Goal: Transaction & Acquisition: Purchase product/service

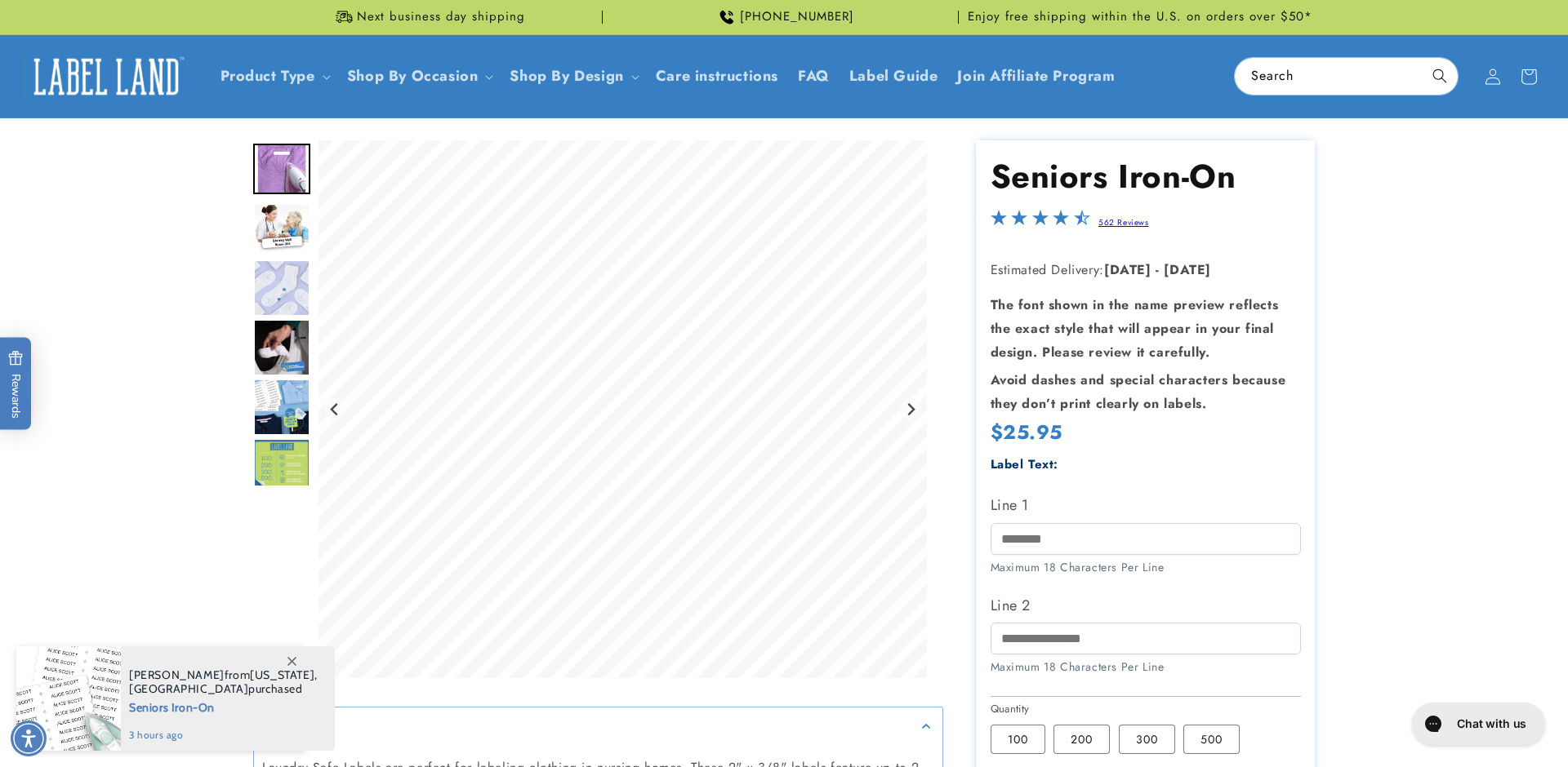
click at [277, 240] on img "Go to slide 2" at bounding box center [281, 228] width 57 height 51
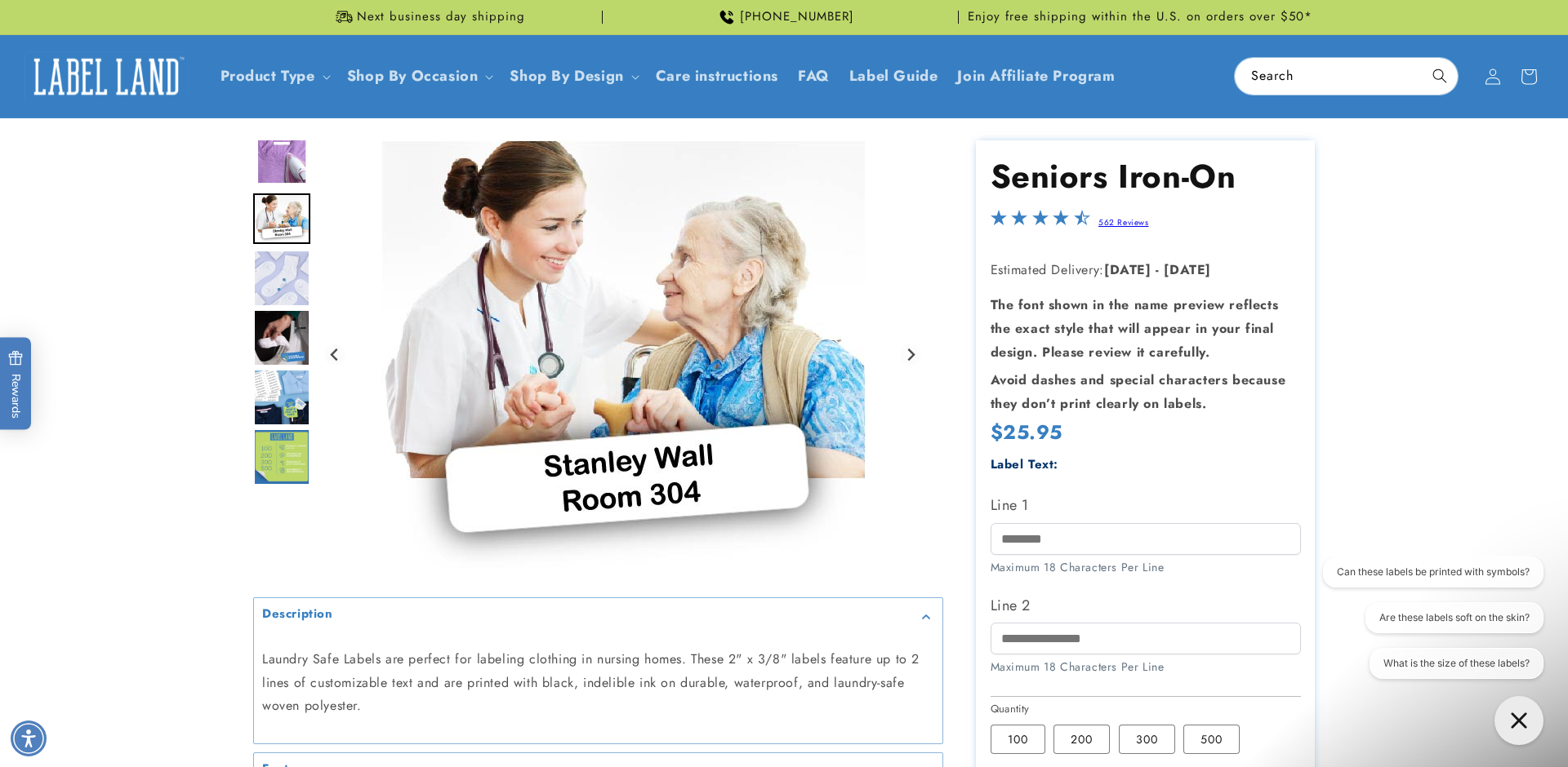
click at [281, 288] on img "Go to slide 3" at bounding box center [281, 278] width 57 height 57
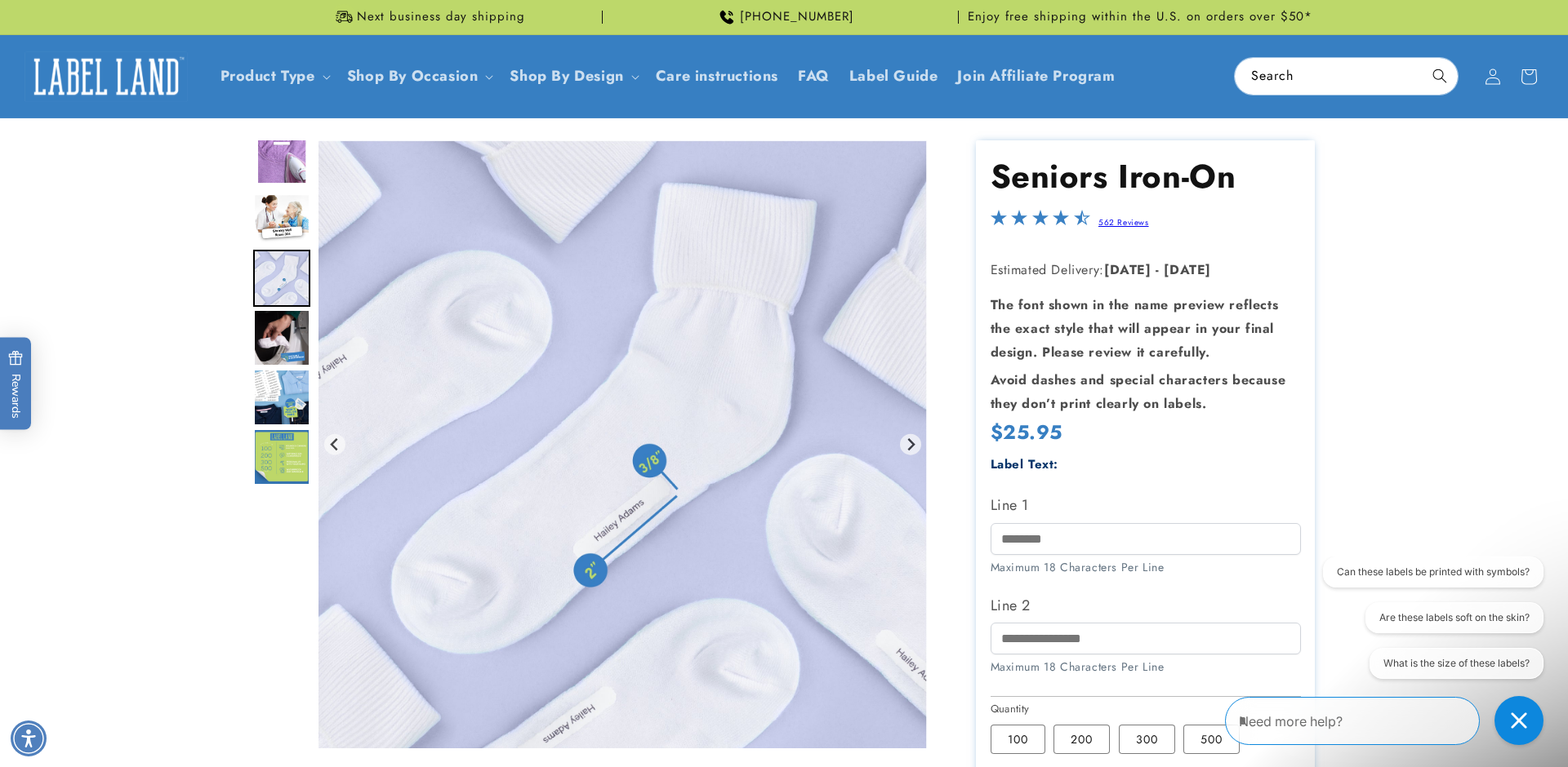
click at [280, 330] on img "Go to slide 4" at bounding box center [281, 337] width 57 height 57
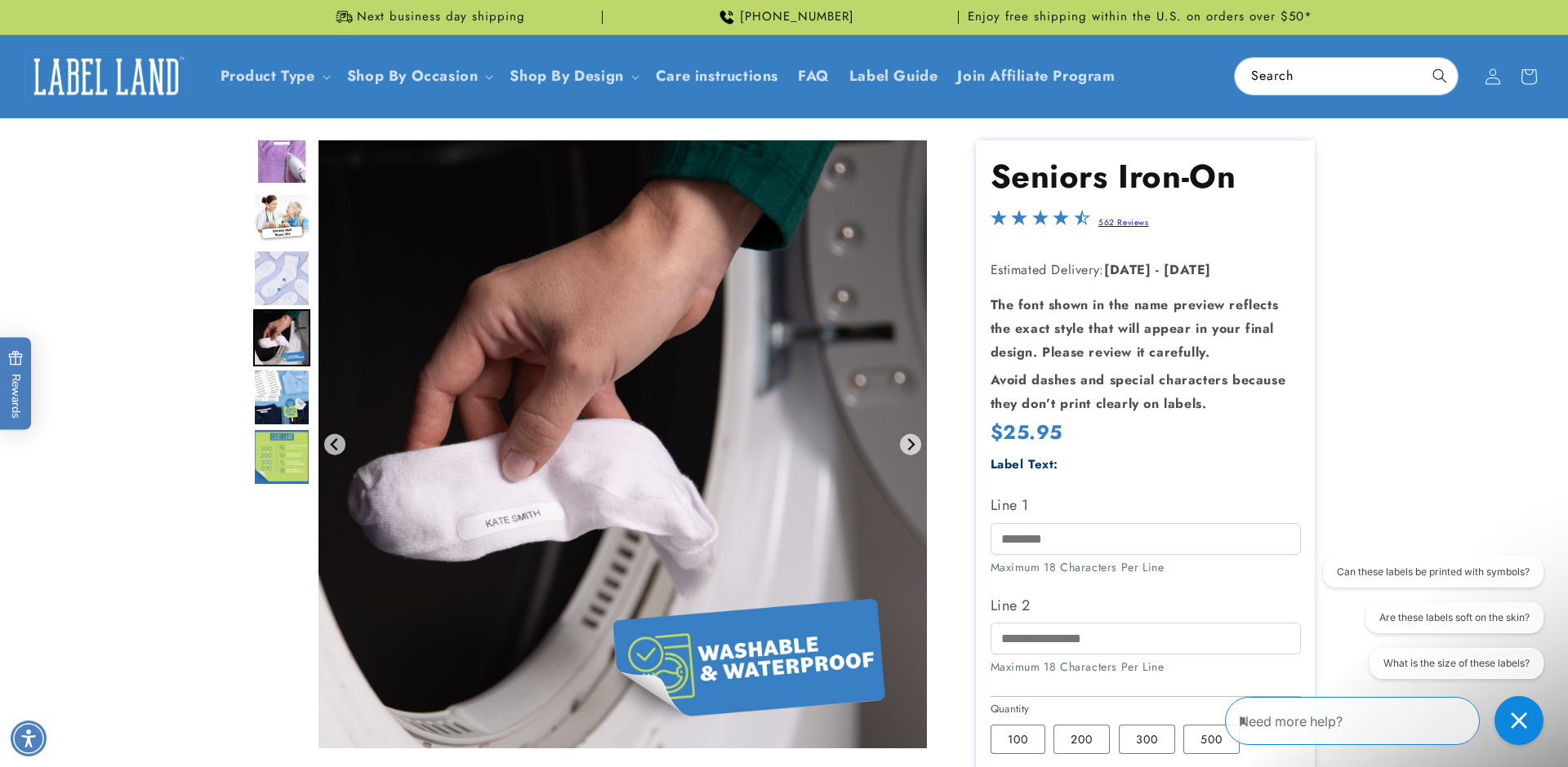
click at [280, 406] on img "Go to slide 5" at bounding box center [281, 397] width 57 height 57
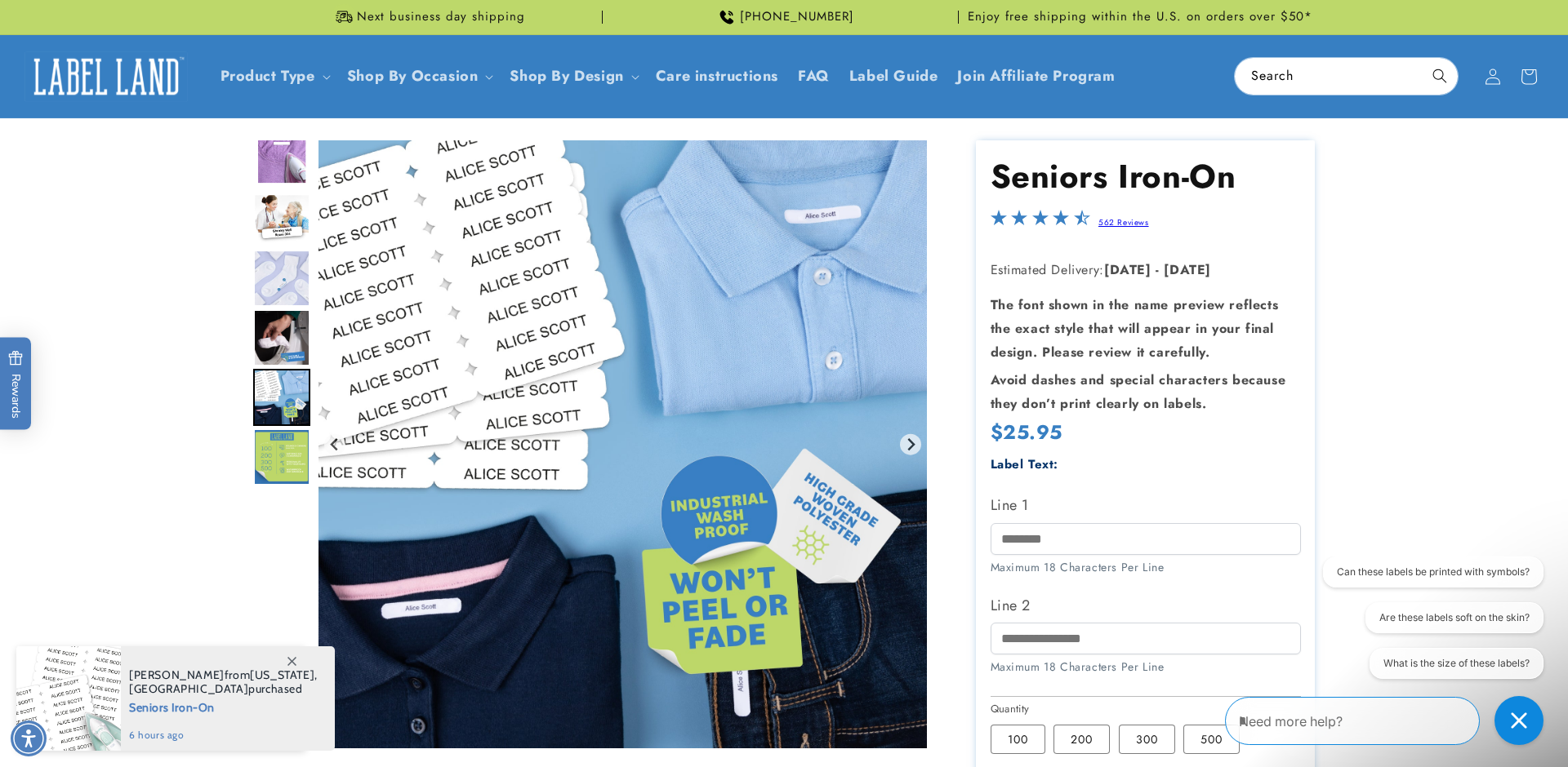
click at [279, 451] on img "Go to slide 6" at bounding box center [281, 457] width 57 height 57
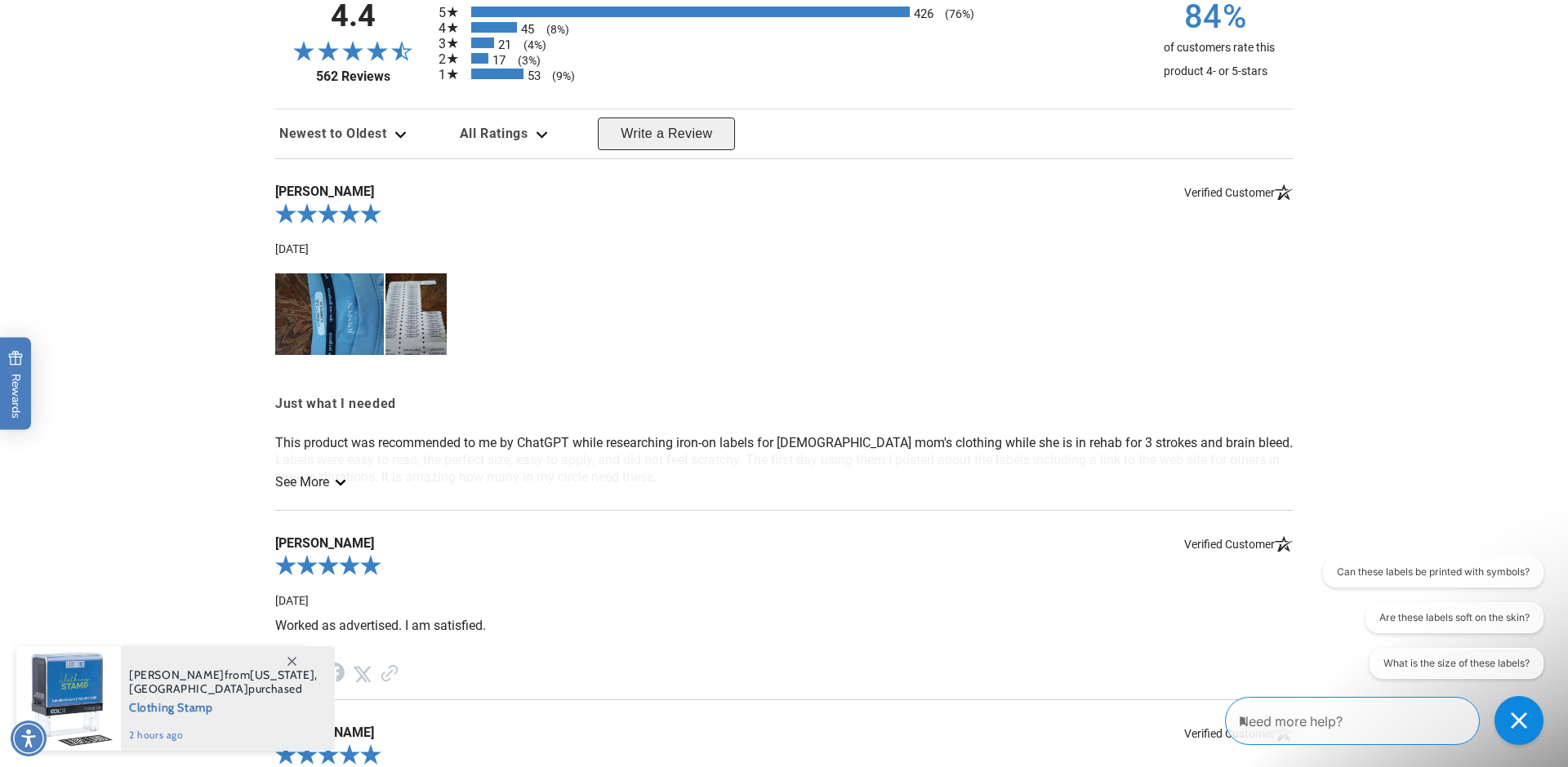
scroll to position [1630, 0]
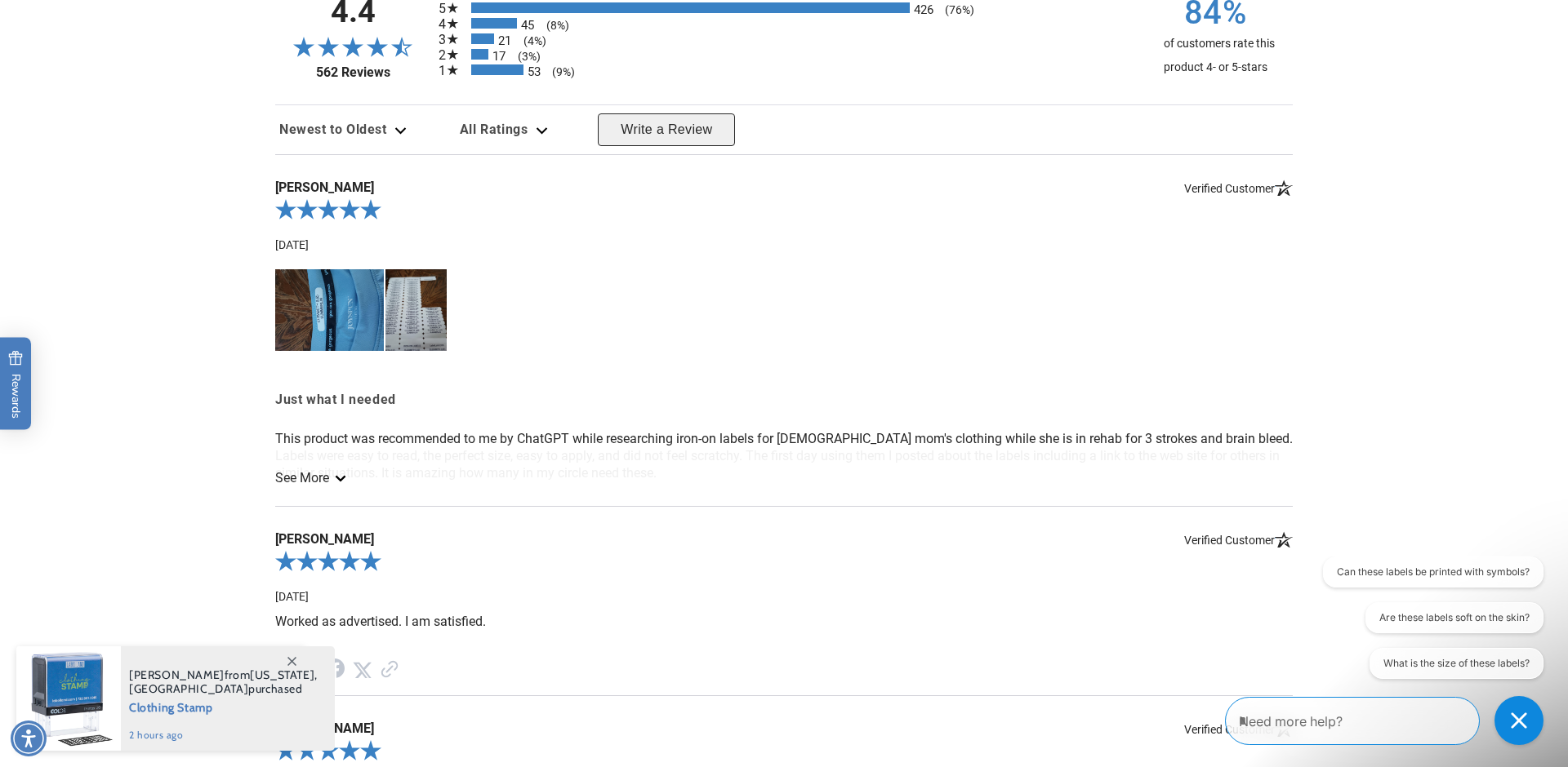
click at [314, 486] on link "See More" at bounding box center [309, 478] width 68 height 15
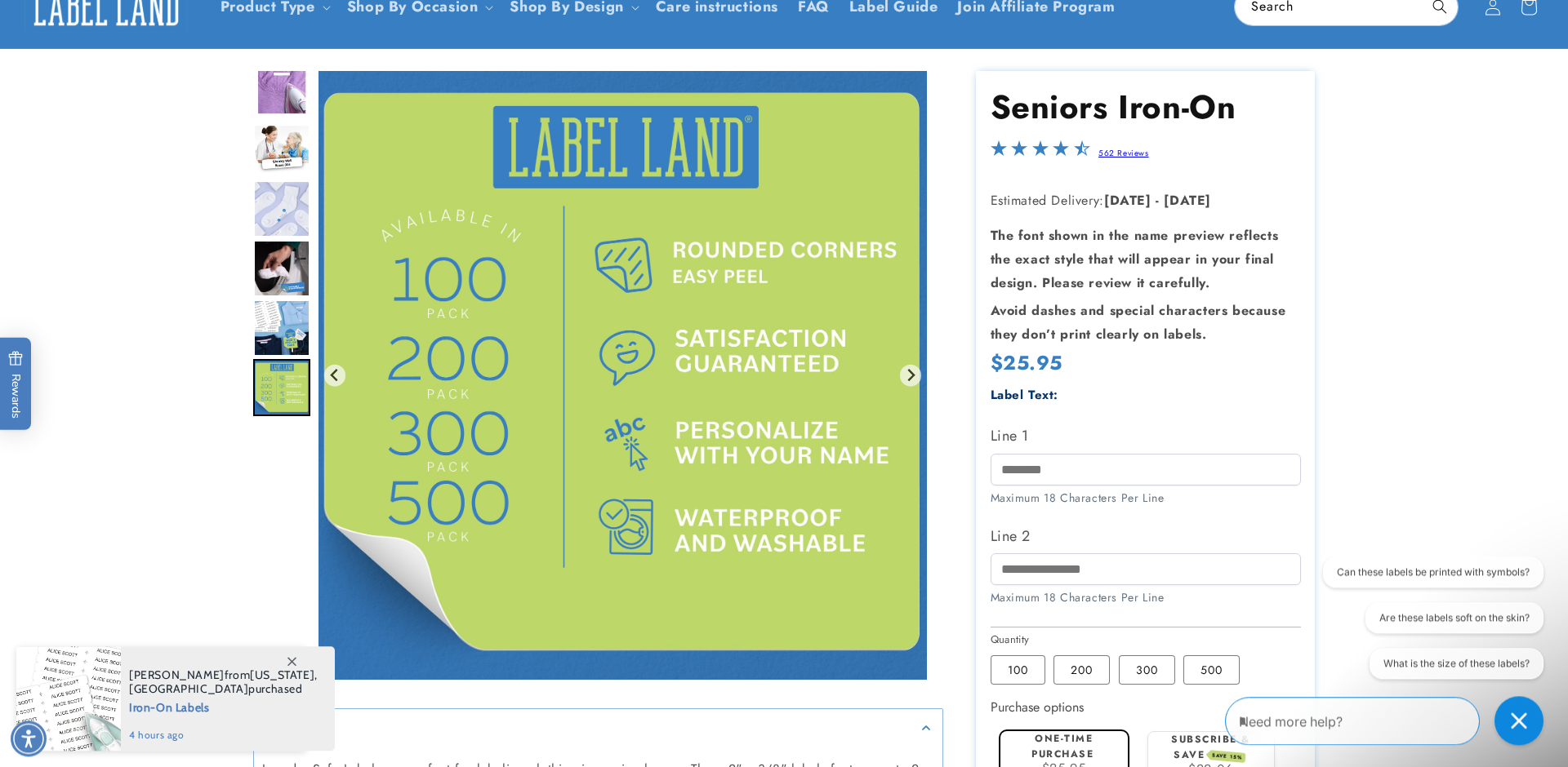
scroll to position [70, 0]
click at [1061, 478] on input "Line 1" at bounding box center [1146, 468] width 310 height 32
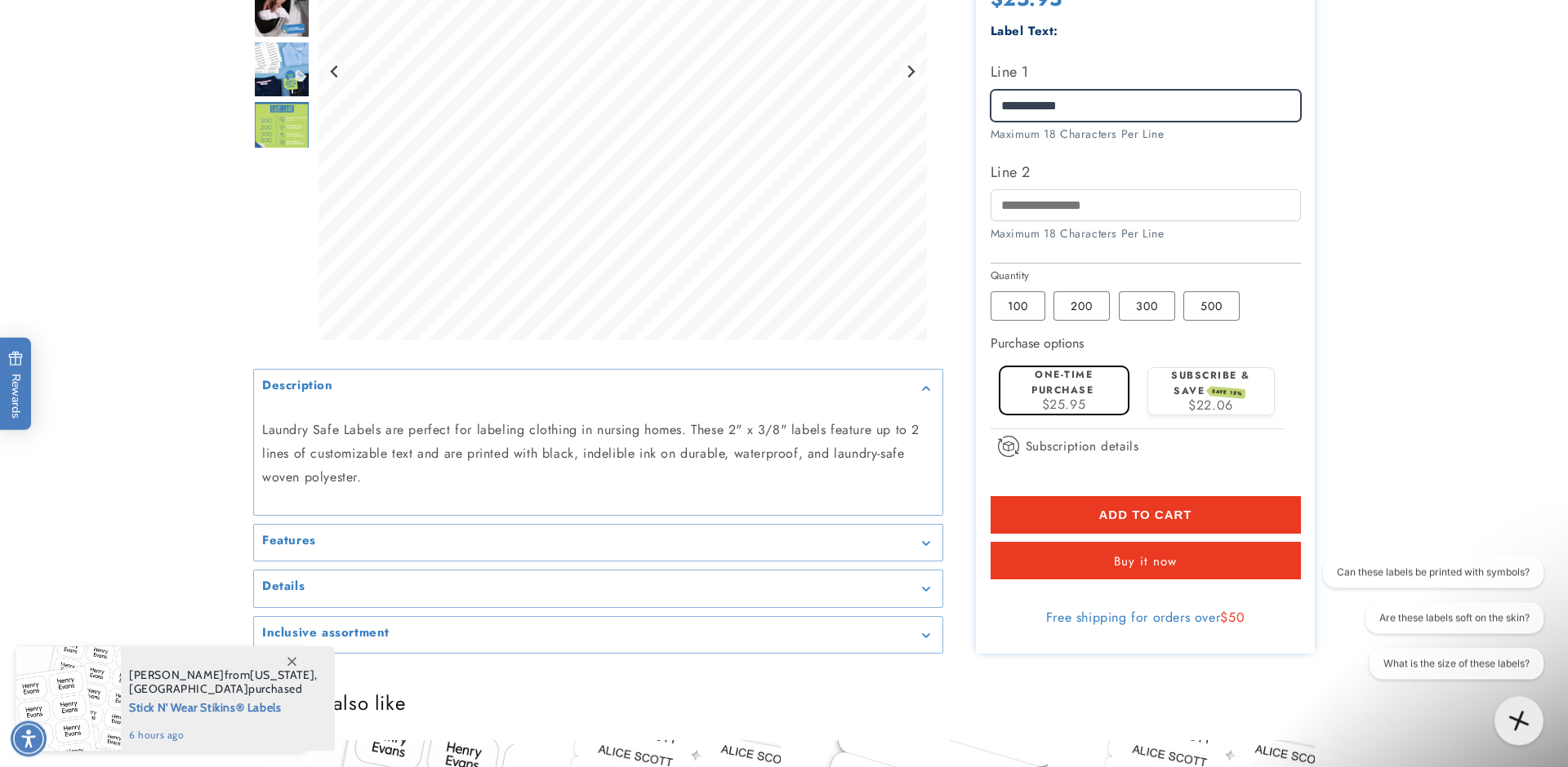
scroll to position [436, 0]
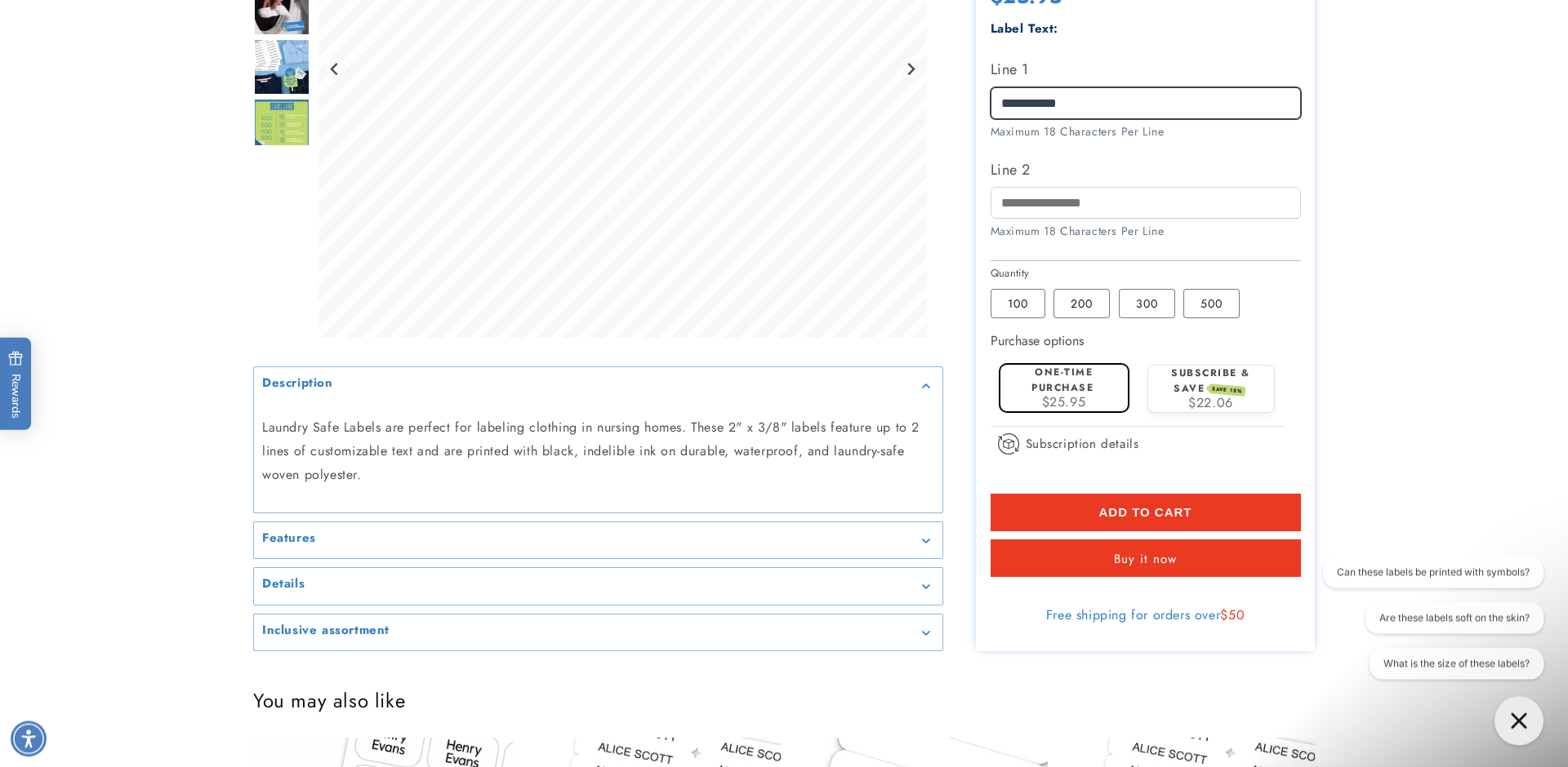
type input "**********"
click at [1030, 522] on button "Add to cart" at bounding box center [1146, 513] width 310 height 38
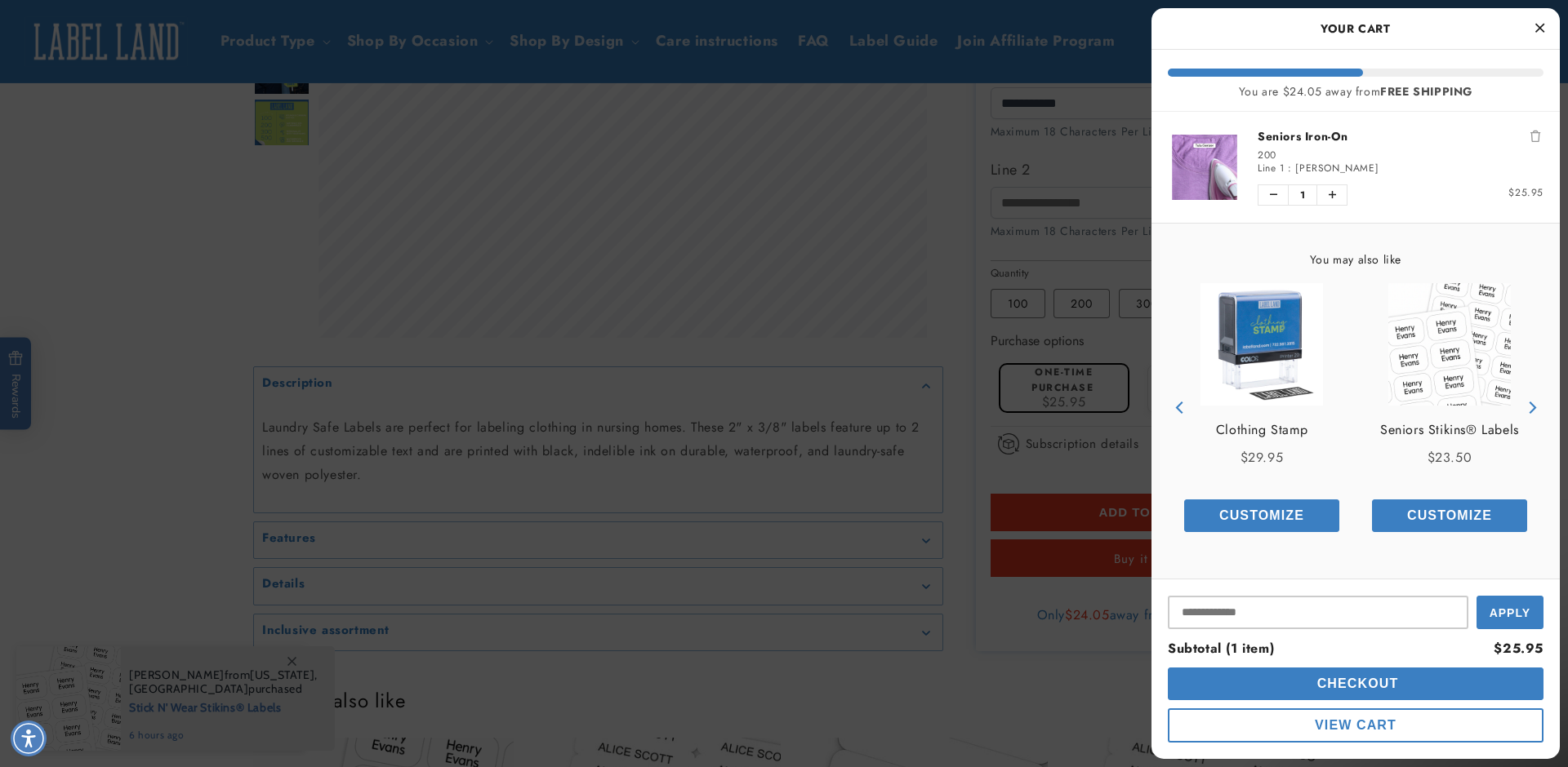
click at [1327, 727] on span "View Cart" at bounding box center [1355, 726] width 82 height 13
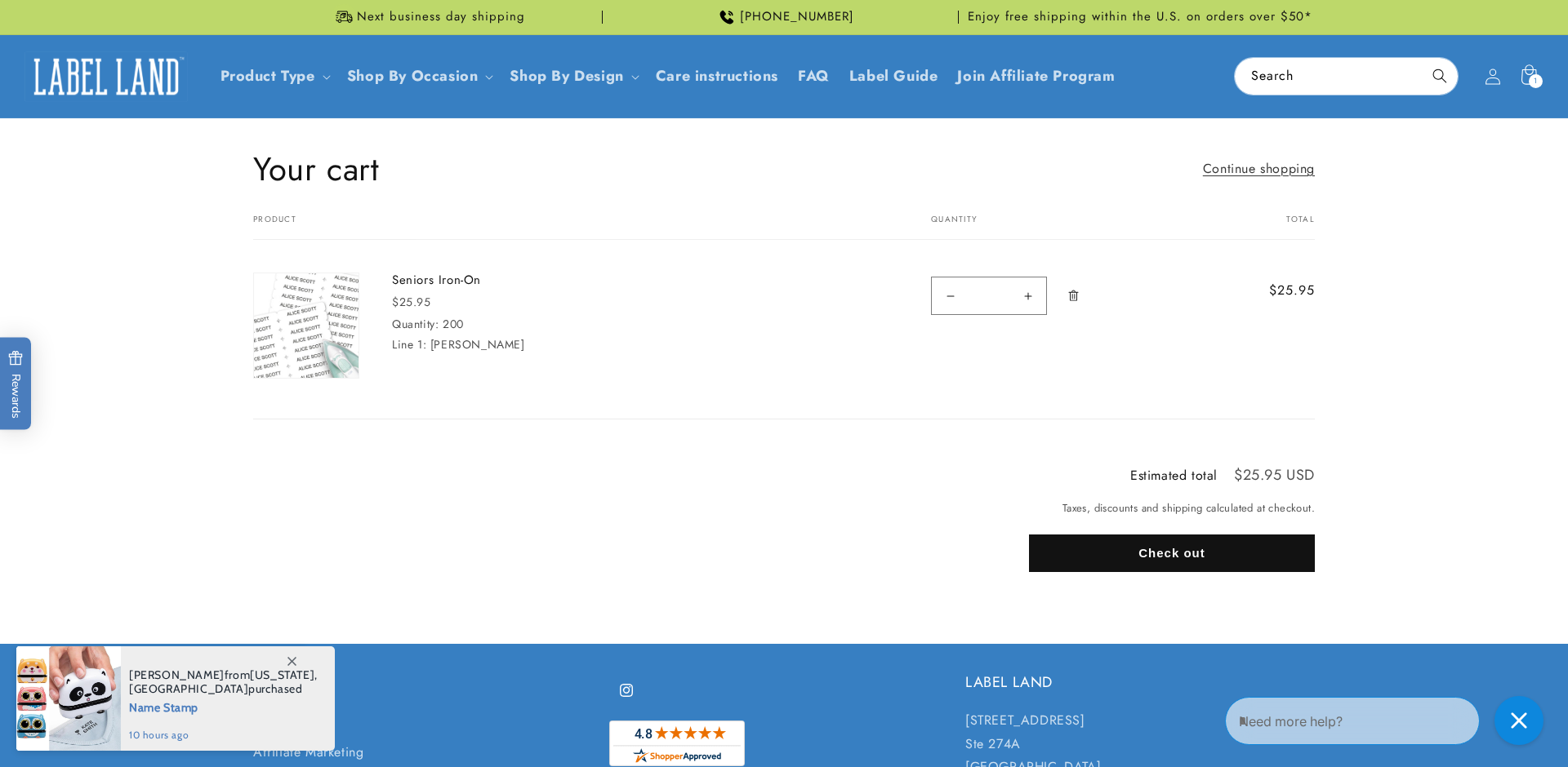
scroll to position [1, 0]
click at [1152, 551] on button "Check out" at bounding box center [1172, 552] width 286 height 38
